Goal: Transaction & Acquisition: Purchase product/service

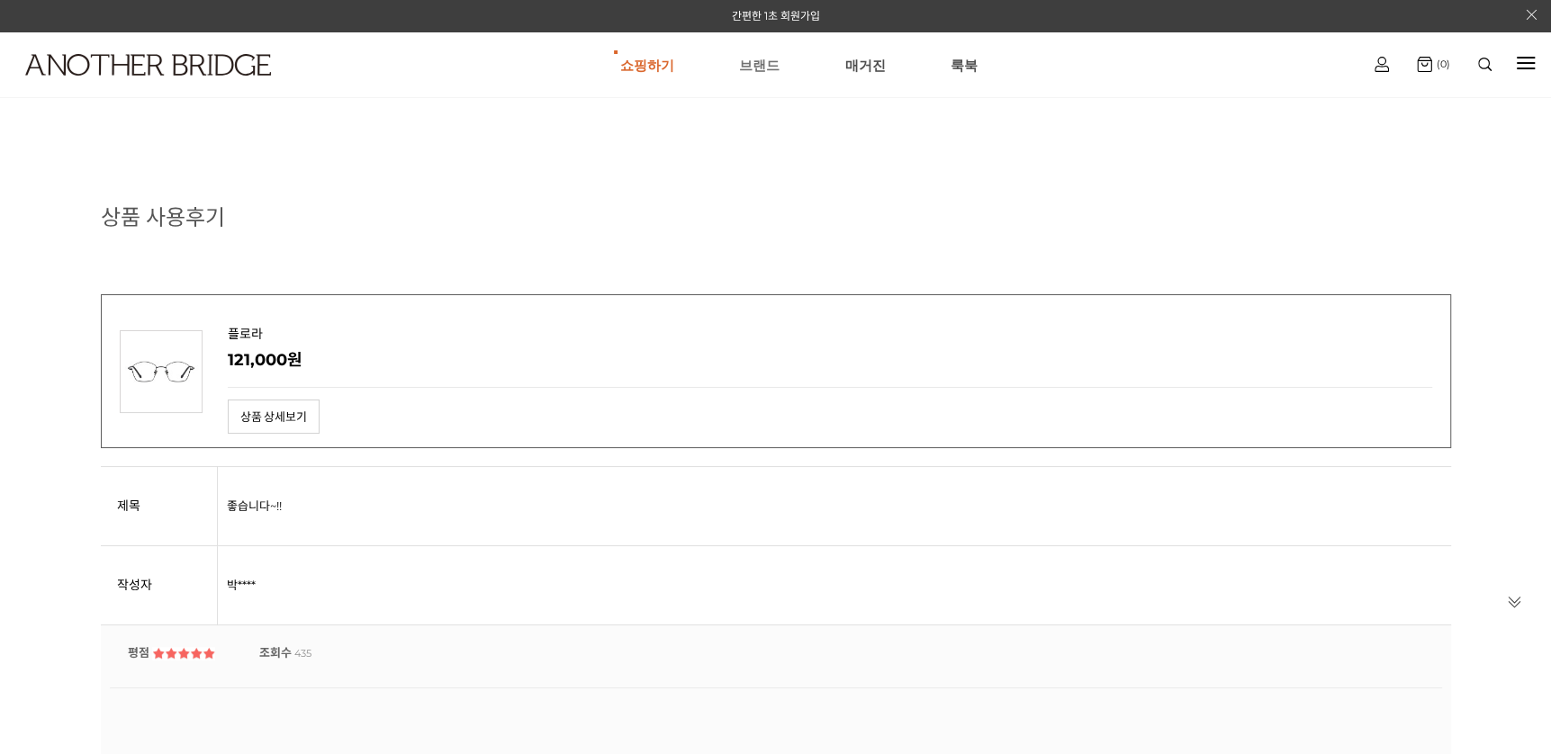
click at [758, 60] on link "브랜드" at bounding box center [759, 64] width 41 height 65
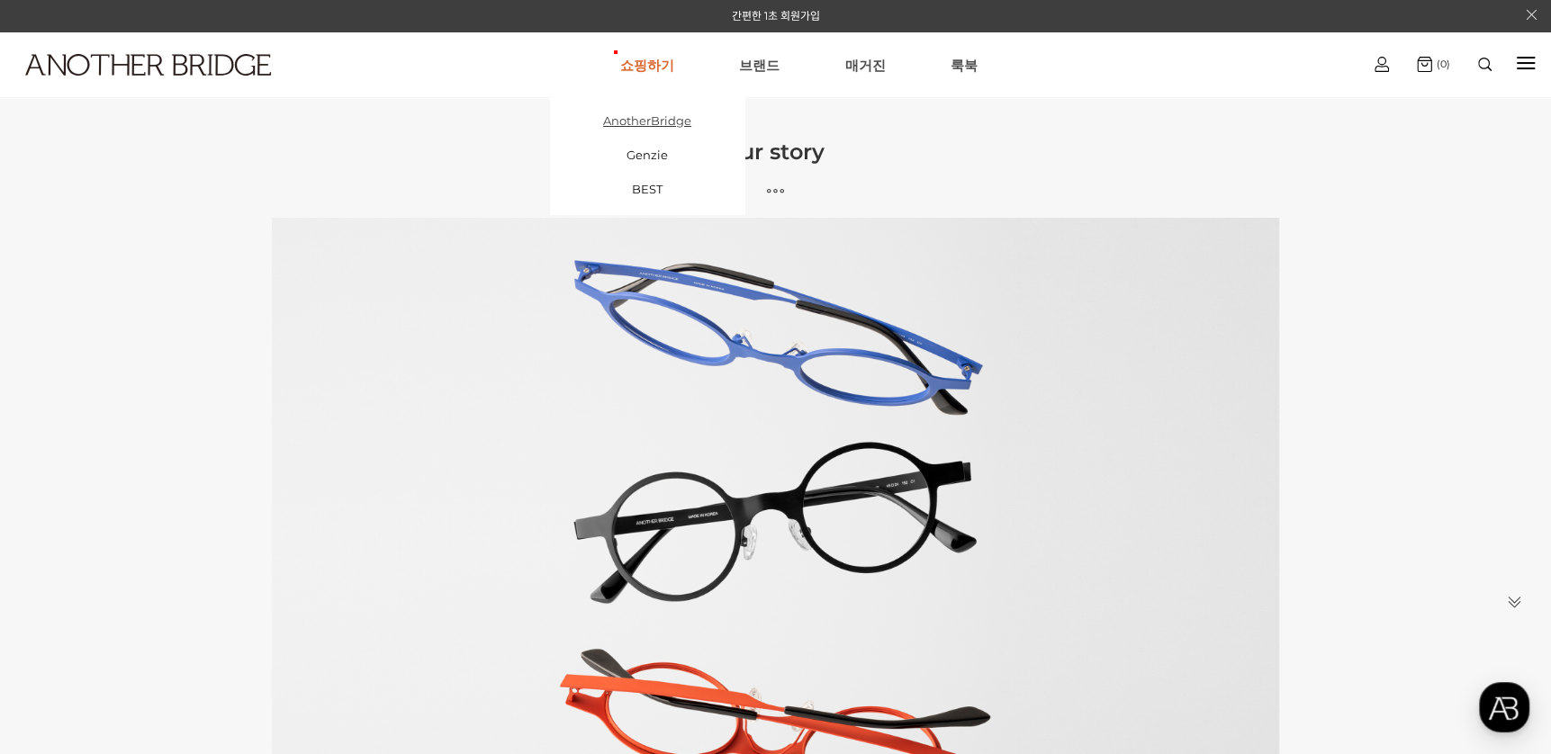
click at [671, 113] on link "AnotherBridge" at bounding box center [647, 121] width 194 height 34
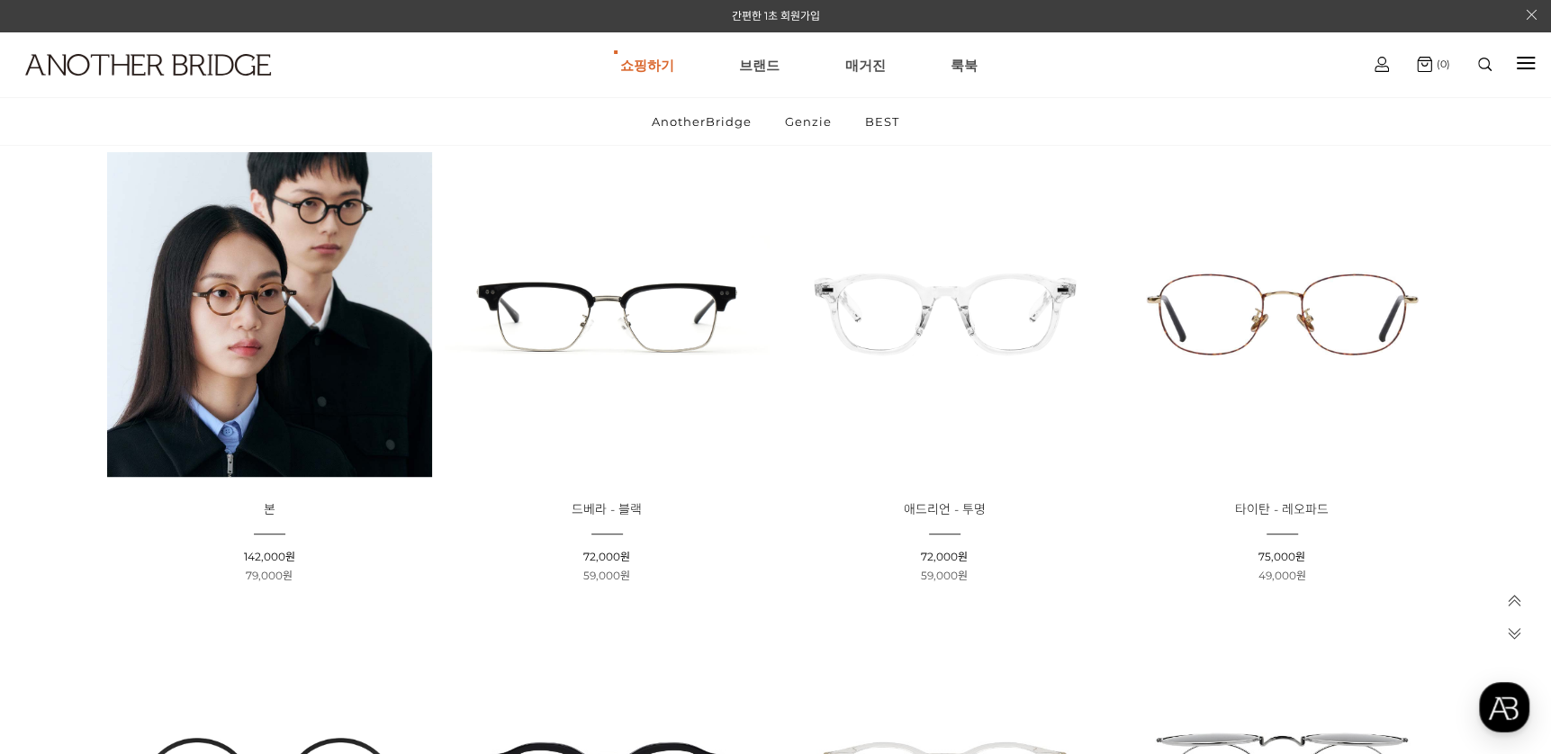
scroll to position [270, 0]
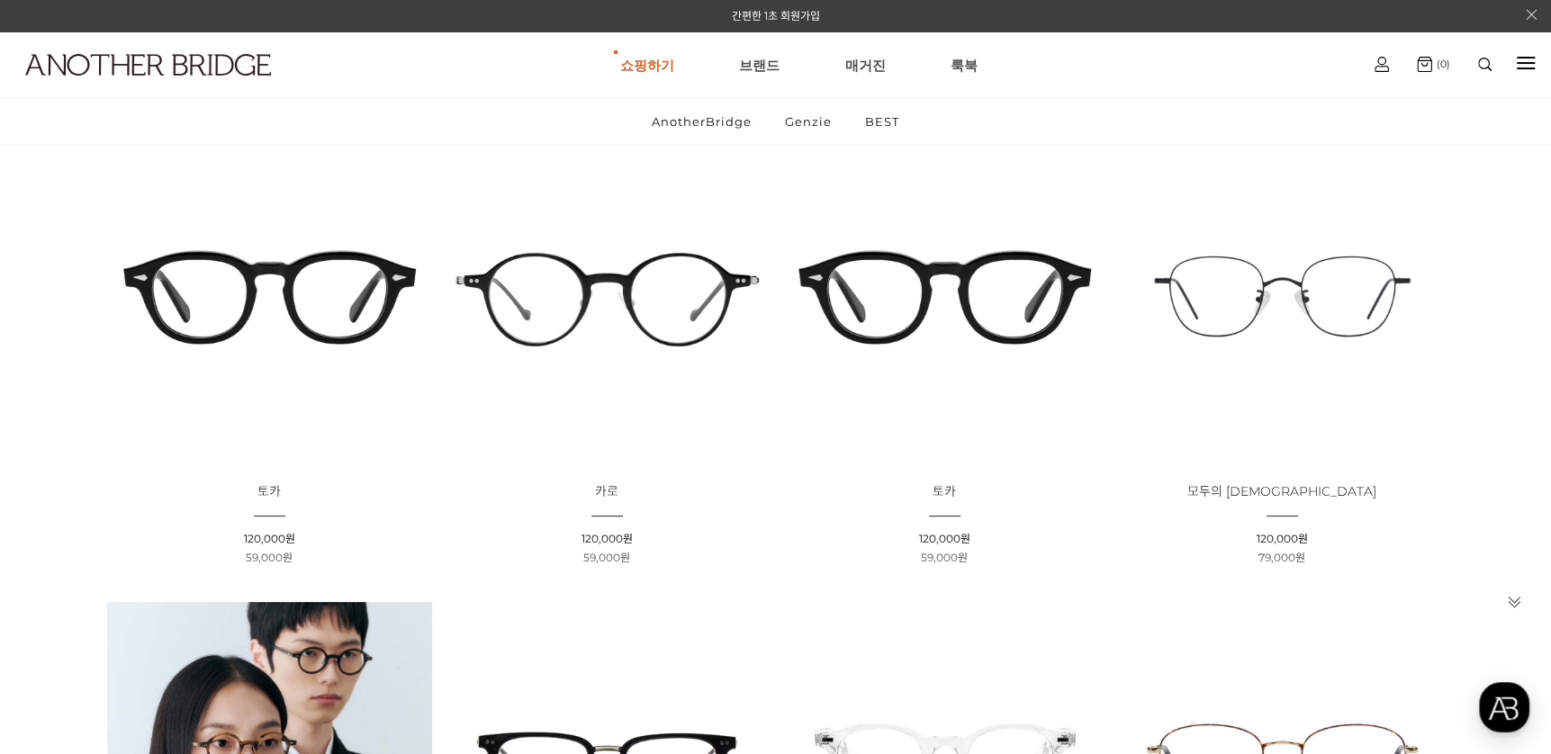
click at [263, 275] on img at bounding box center [269, 296] width 325 height 325
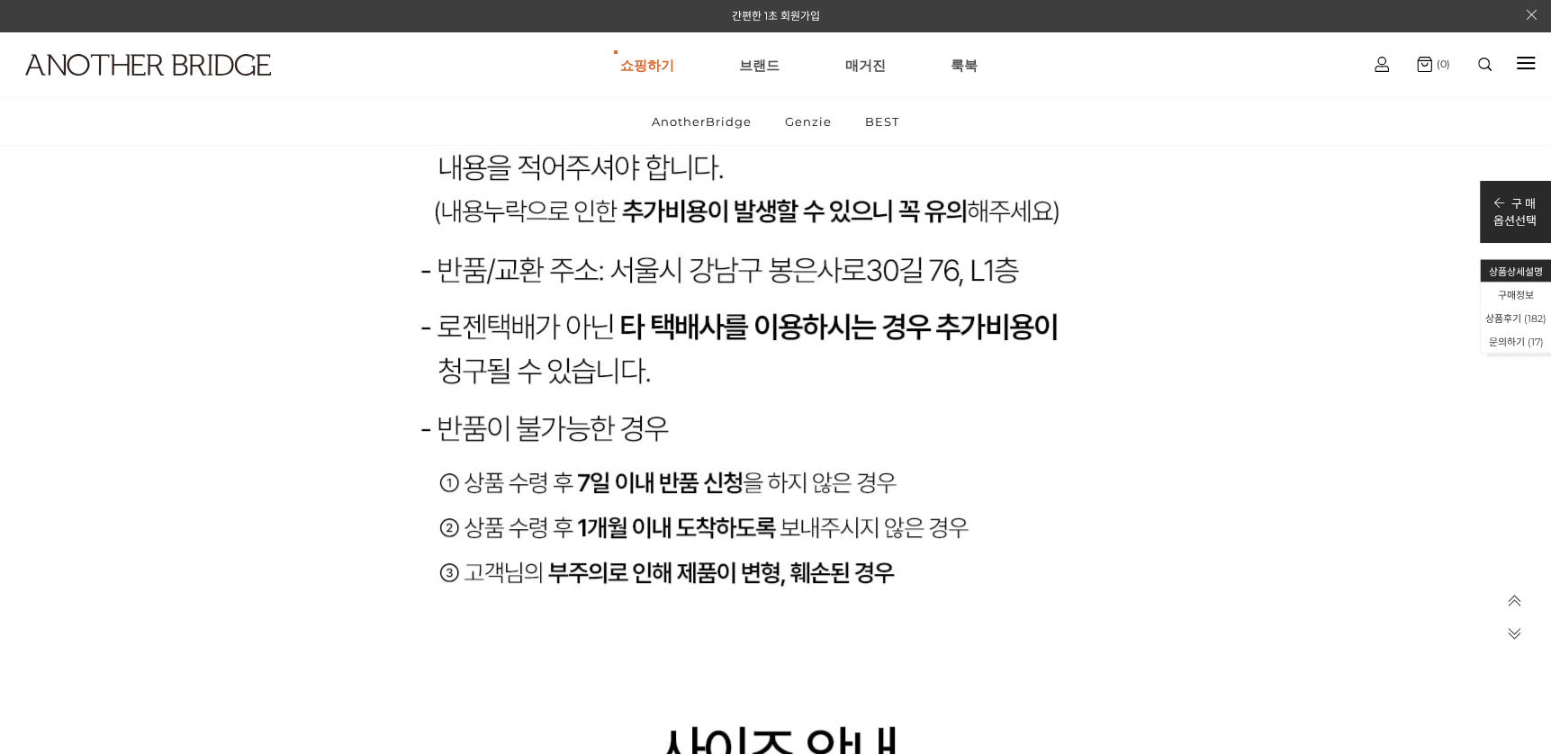
scroll to position [34460, 0]
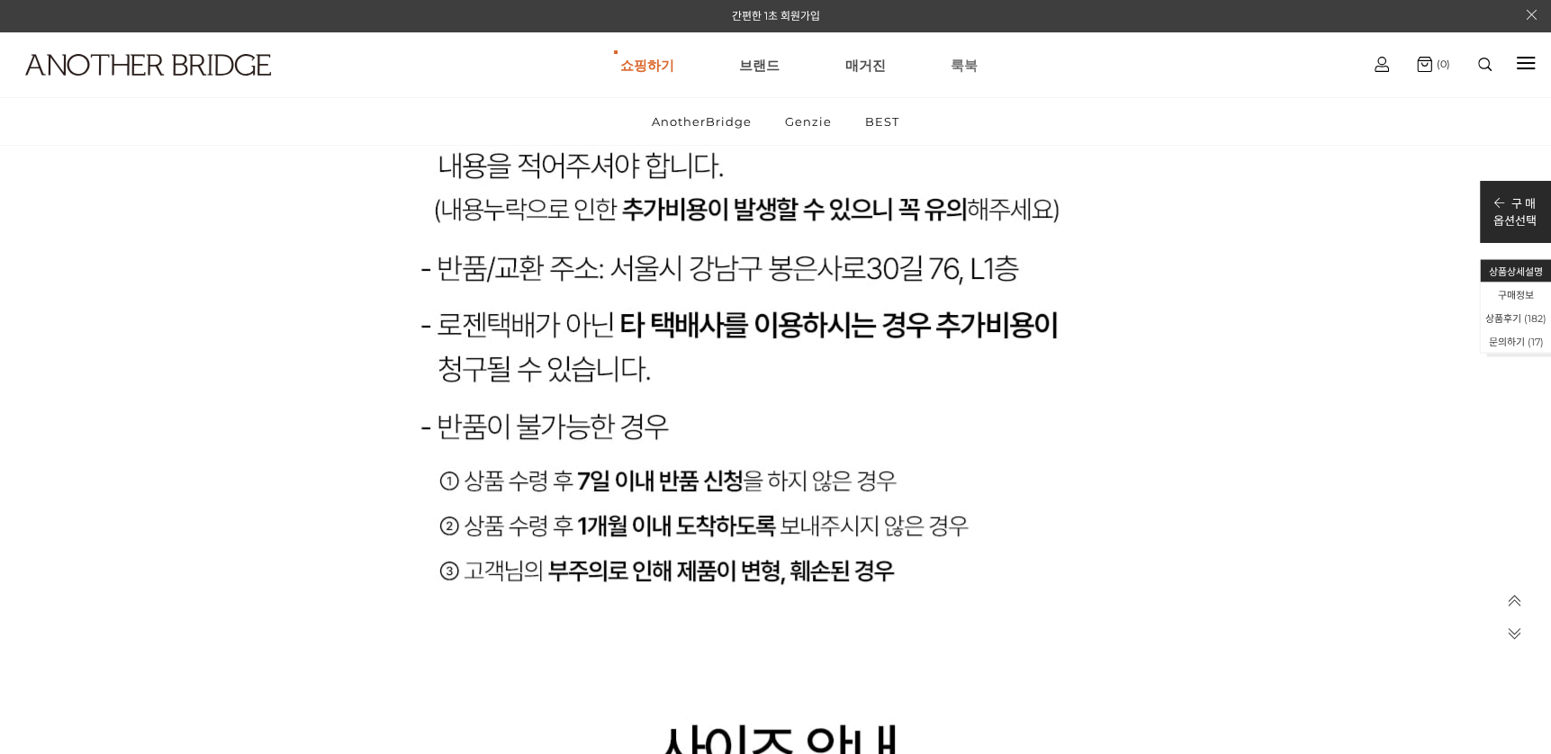
click at [951, 58] on link "룩북" at bounding box center [964, 64] width 27 height 65
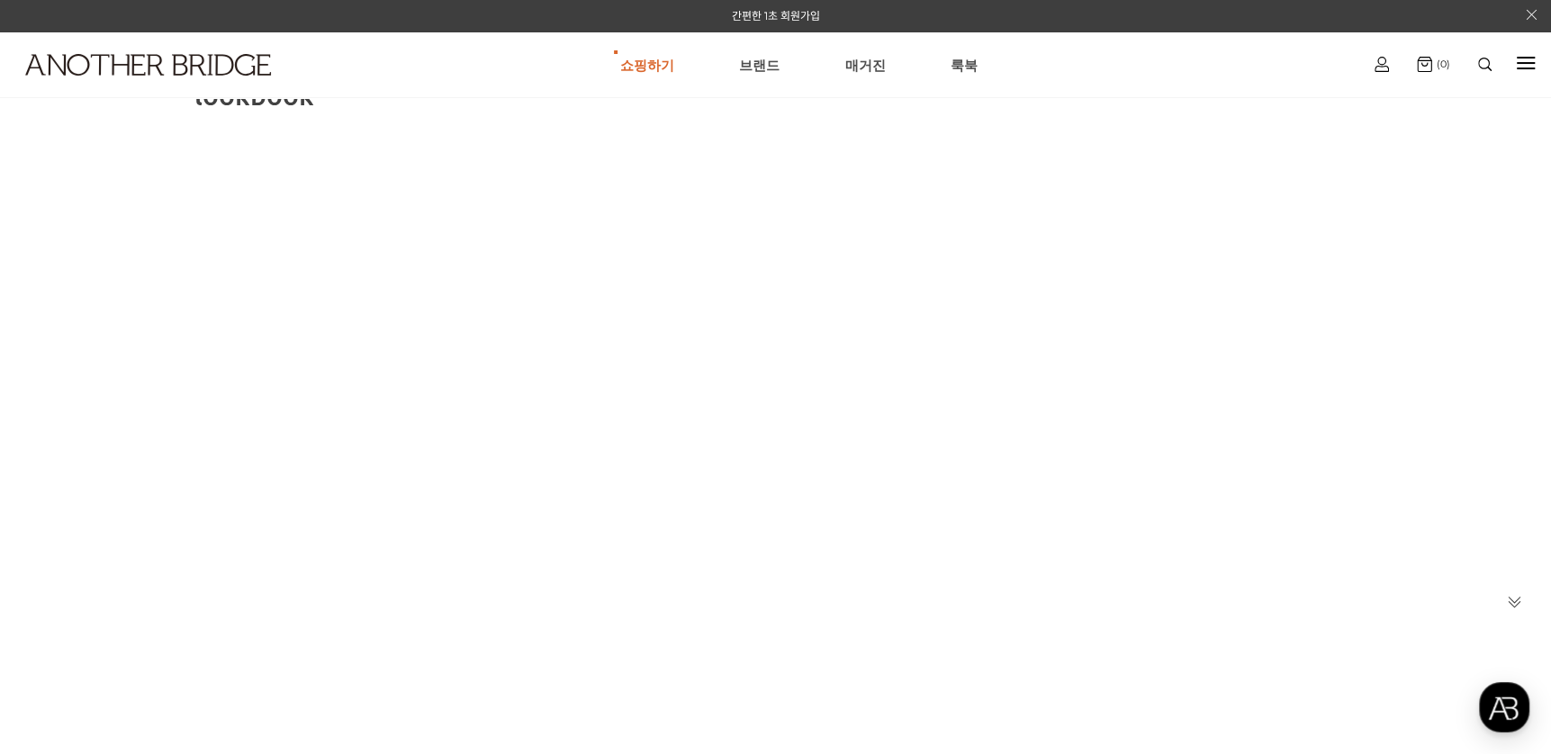
scroll to position [90, 0]
